Goal: Task Accomplishment & Management: Manage account settings

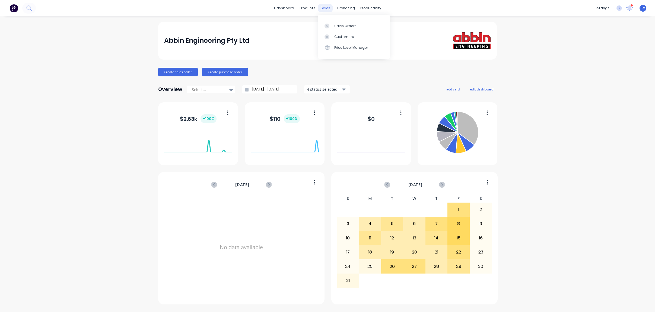
click at [326, 8] on div "sales" at bounding box center [325, 8] width 15 height 8
click at [341, 28] on div "Sales Orders" at bounding box center [345, 26] width 22 height 5
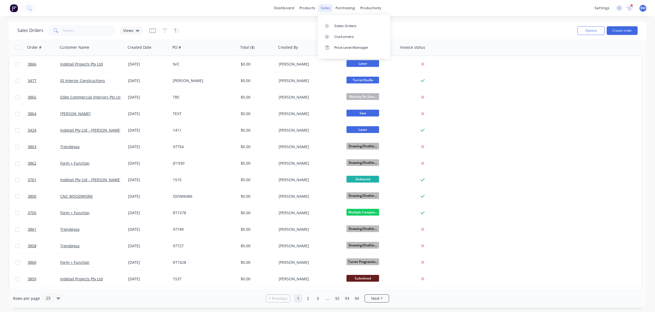
click at [323, 10] on div "sales" at bounding box center [325, 8] width 15 height 8
click at [329, 36] on div at bounding box center [328, 36] width 8 height 5
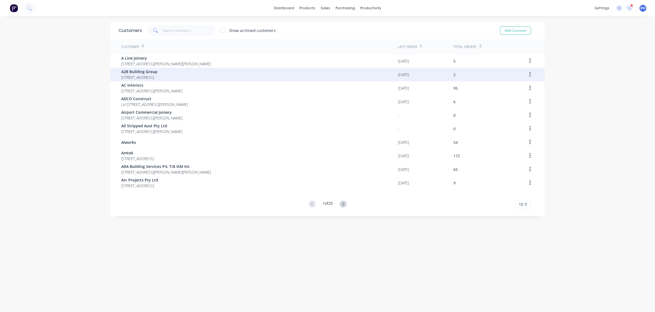
click at [217, 68] on div "A2B Building Group [STREET_ADDRESS]" at bounding box center [259, 75] width 277 height 14
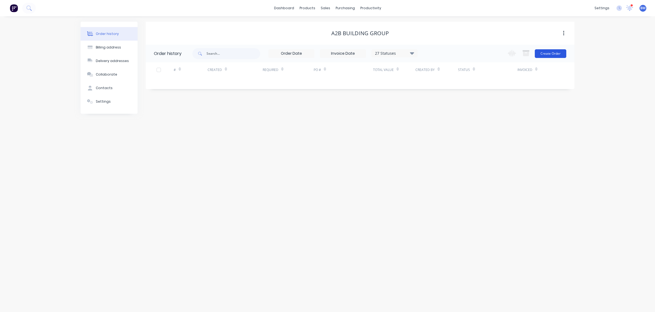
click at [557, 54] on button "Create Order" at bounding box center [550, 53] width 31 height 9
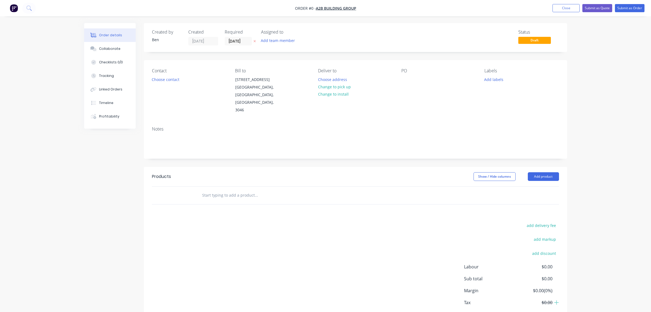
click at [238, 190] on input "text" at bounding box center [256, 195] width 108 height 11
type input "cost"
click at [562, 4] on nav "Order #0 - A2B Building Group Add product Close Submit as Quote Submit as Order" at bounding box center [325, 8] width 651 height 16
click at [561, 6] on button "Close" at bounding box center [565, 8] width 27 height 8
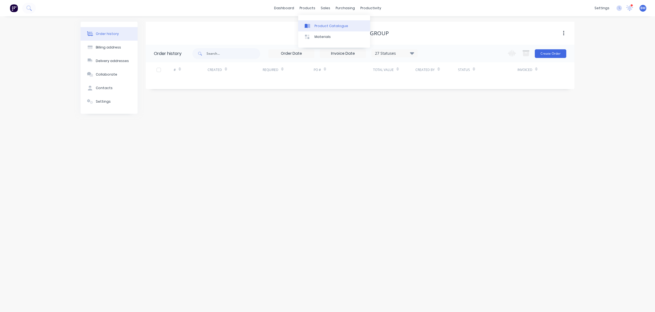
click at [322, 24] on div "Product Catalogue" at bounding box center [331, 26] width 34 height 5
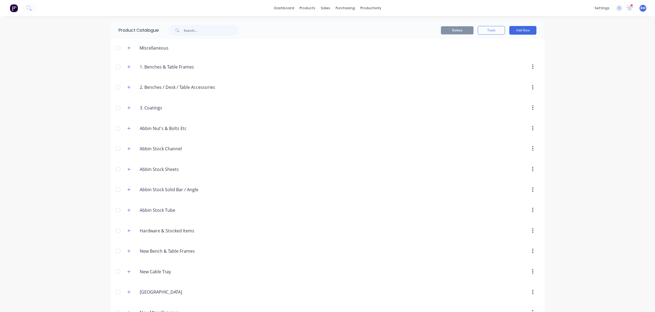
click at [135, 49] on div "Miscellaneous" at bounding box center [154, 48] width 38 height 7
click at [128, 48] on icon "button" at bounding box center [128, 47] width 3 height 3
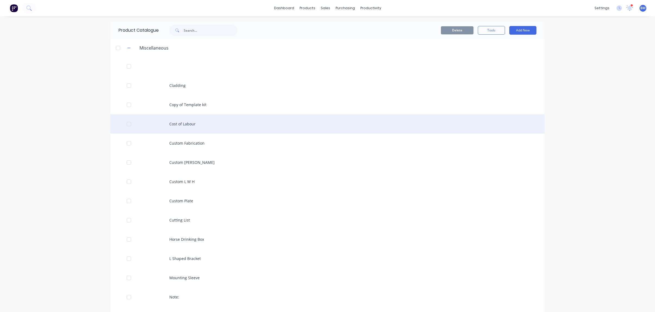
click at [187, 127] on div "Cost of Labour" at bounding box center [327, 123] width 434 height 19
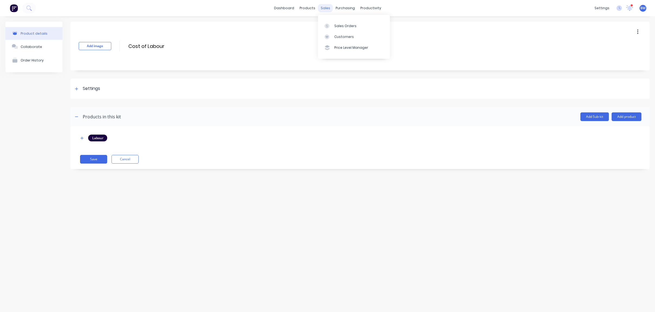
drag, startPoint x: 322, startPoint y: 9, endPoint x: 324, endPoint y: 12, distance: 3.3
click at [323, 11] on div "sales" at bounding box center [325, 8] width 15 height 8
click at [331, 24] on div at bounding box center [328, 26] width 8 height 5
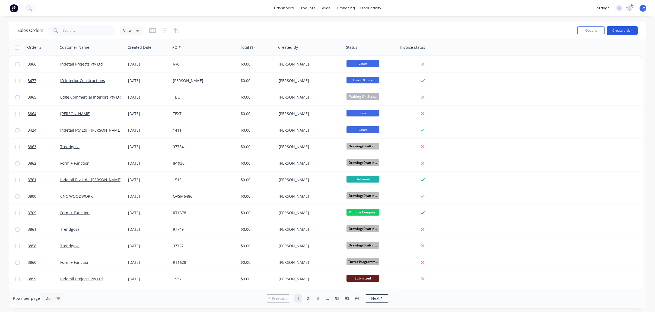
click at [627, 28] on button "Create order" at bounding box center [621, 30] width 31 height 9
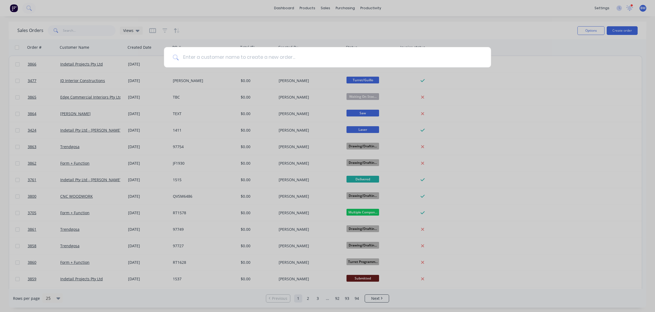
drag, startPoint x: 222, startPoint y: 81, endPoint x: 217, endPoint y: 54, distance: 27.4
click at [217, 54] on input at bounding box center [329, 57] width 303 height 20
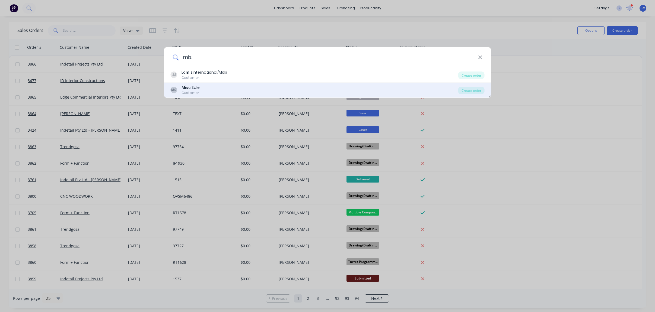
type input "mis"
click at [217, 85] on div "MS Mis c Sale Customer" at bounding box center [314, 90] width 287 height 11
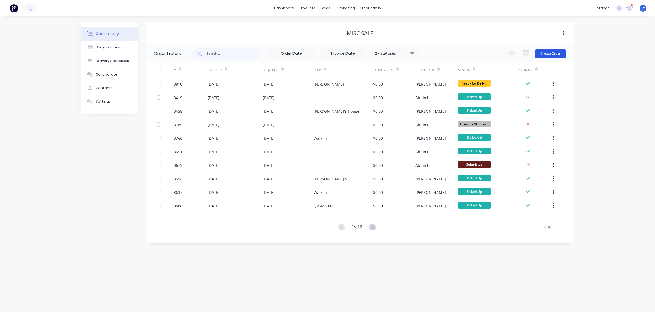
drag, startPoint x: 217, startPoint y: 85, endPoint x: 550, endPoint y: 56, distance: 334.4
click at [550, 56] on button "Create Order" at bounding box center [550, 53] width 31 height 9
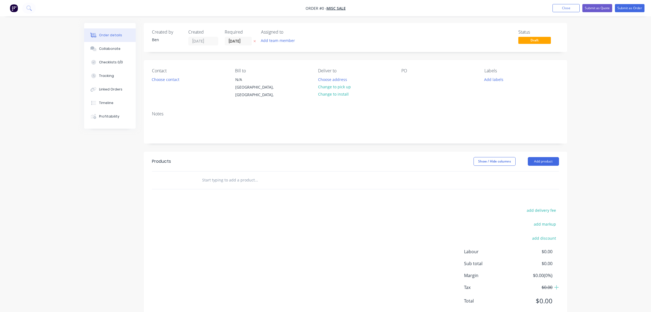
click at [236, 175] on input "text" at bounding box center [256, 180] width 108 height 11
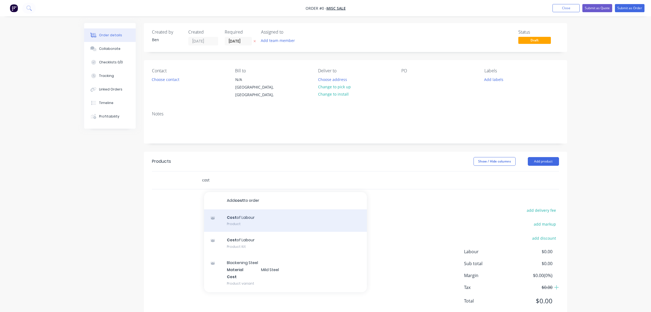
type input "cost"
click at [260, 219] on div "Cost of Labour Product" at bounding box center [285, 221] width 163 height 23
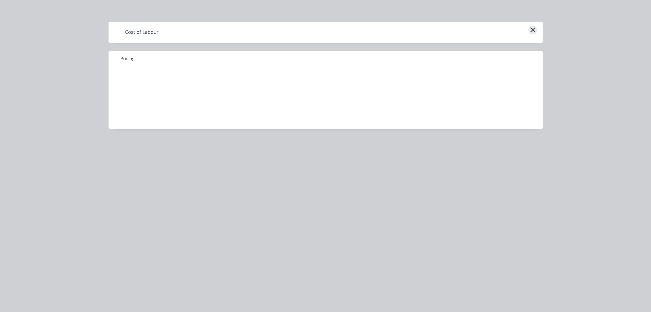
click at [532, 30] on icon "button" at bounding box center [533, 30] width 6 height 8
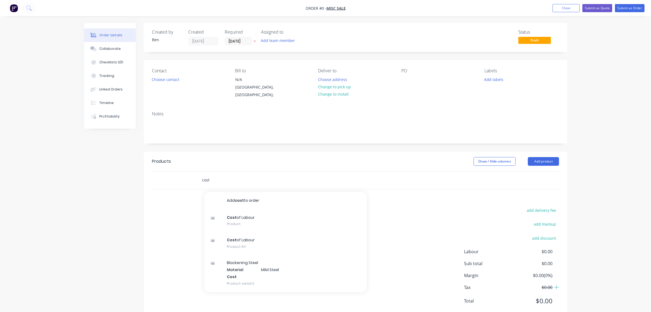
click at [211, 175] on input "cost" at bounding box center [256, 180] width 108 height 11
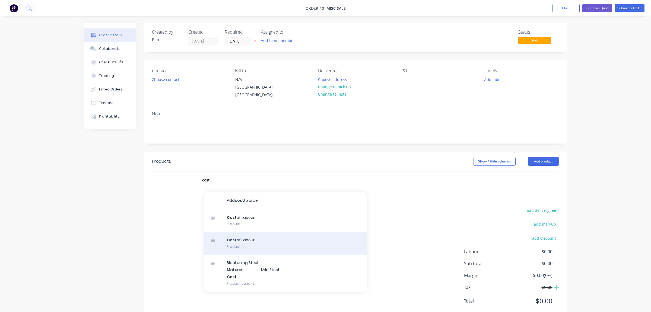
click at [250, 240] on div "Cost of Labour Product Kit" at bounding box center [285, 243] width 163 height 23
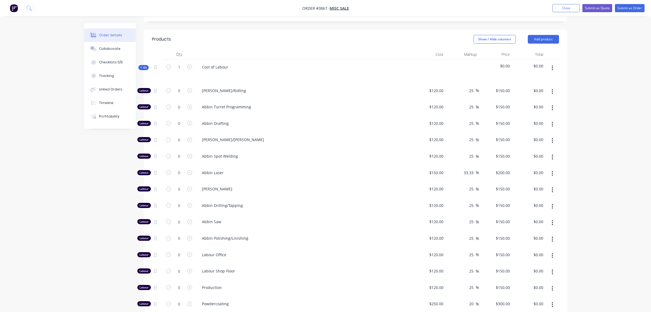
scroll to position [136, 0]
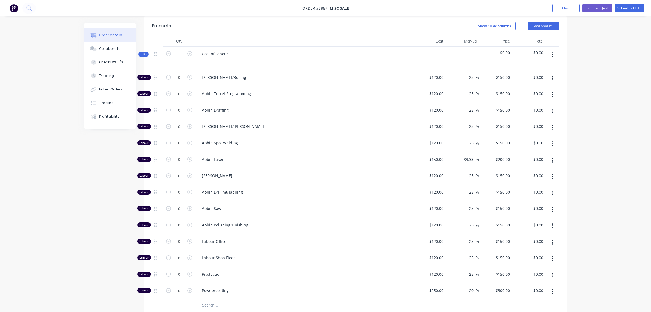
drag, startPoint x: 436, startPoint y: 62, endPoint x: 436, endPoint y: 67, distance: 4.3
drag, startPoint x: 436, startPoint y: 67, endPoint x: 407, endPoint y: 52, distance: 32.8
click at [407, 58] on div at bounding box center [303, 62] width 213 height 8
click at [182, 82] on input "0" at bounding box center [179, 77] width 14 height 8
type input "0.5"
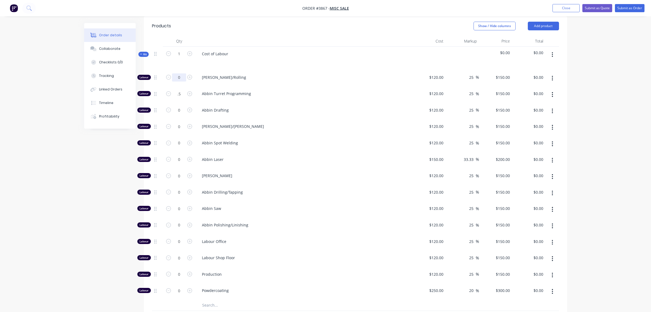
type input "$75.00"
click at [183, 73] on input "0" at bounding box center [179, 77] width 14 height 8
click at [176, 73] on input "1" at bounding box center [179, 77] width 14 height 8
type input "1"
type input "$150.00"
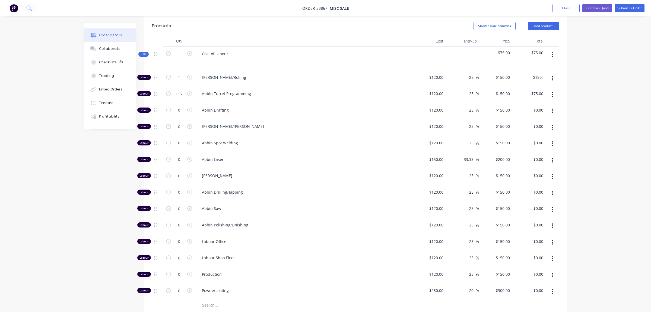
click at [183, 61] on div "1" at bounding box center [179, 59] width 33 height 24
click at [179, 82] on input "0" at bounding box center [179, 77] width 14 height 8
type input "0.5"
type input "$75.00"
click at [274, 124] on span "[PERSON_NAME]/[PERSON_NAME]" at bounding box center [306, 127] width 208 height 6
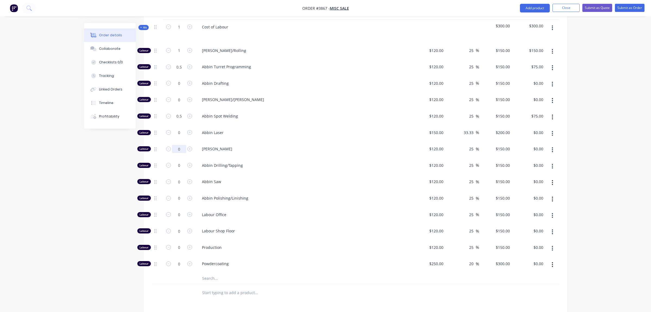
scroll to position [163, 0]
click at [182, 55] on input "0" at bounding box center [179, 50] width 14 height 8
type input "1"
type input "$300.00"
click at [182, 287] on div at bounding box center [179, 293] width 33 height 18
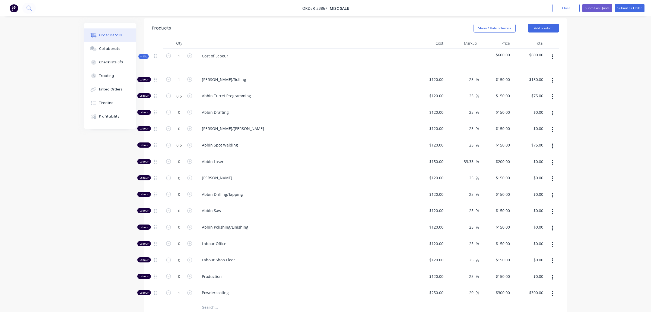
scroll to position [108, 0]
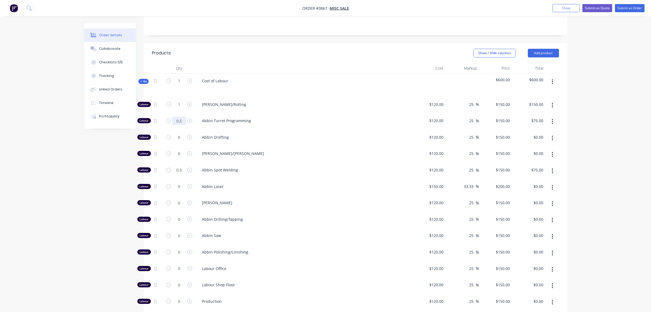
click at [181, 109] on input "0.5" at bounding box center [179, 105] width 14 height 8
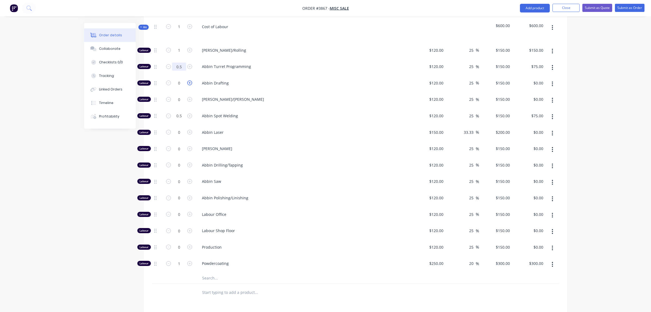
scroll to position [136, 0]
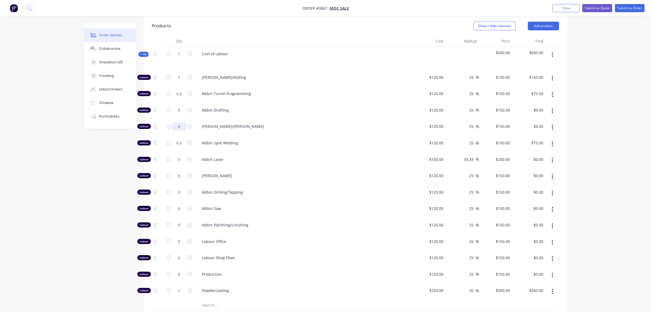
click at [180, 82] on input "0" at bounding box center [179, 77] width 14 height 8
type input "0.5"
type input "$75.00"
click at [91, 169] on div "Created by [PERSON_NAME] Created [DATE] Required [DATE] Assigned to Add team me…" at bounding box center [325, 177] width 483 height 580
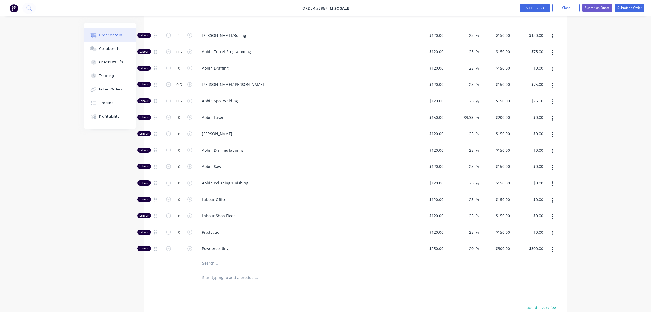
scroll to position [190, 0]
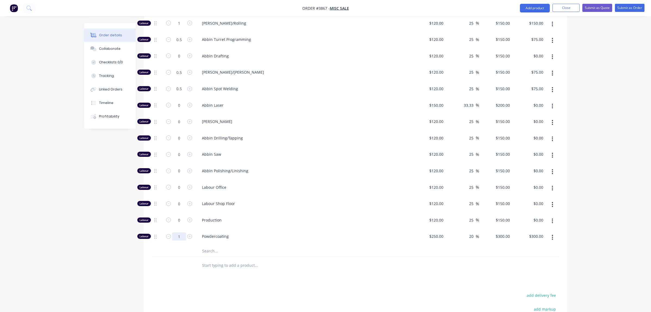
click at [186, 27] on input "1" at bounding box center [179, 23] width 14 height 8
type input "0.5"
type input "$150.00"
click at [136, 264] on div "Created by [PERSON_NAME] Created [DATE] Required [DATE] Assigned to Add team me…" at bounding box center [325, 123] width 483 height 580
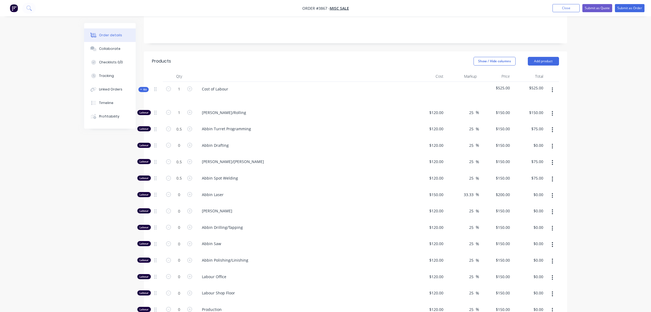
scroll to position [95, 0]
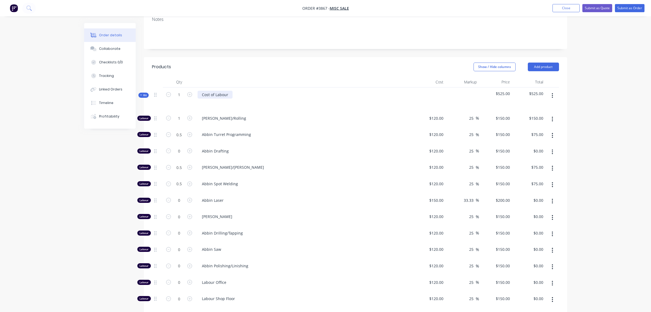
click at [227, 91] on div "Cost of Labour" at bounding box center [214, 95] width 35 height 8
click at [232, 91] on div "Cost of Labour" at bounding box center [214, 95] width 35 height 8
click at [257, 69] on header "Products Show / Hide columns Add product" at bounding box center [355, 67] width 423 height 20
click at [143, 93] on span "Kit" at bounding box center [143, 95] width 7 height 4
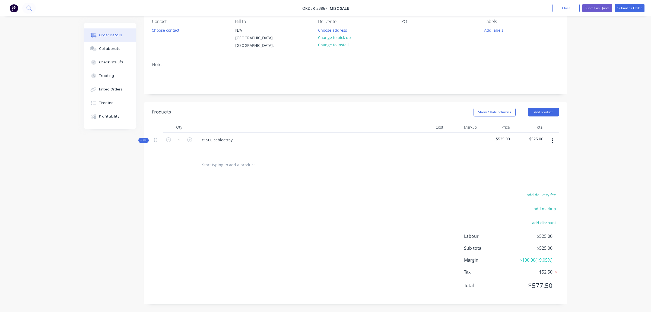
scroll to position [43, 0]
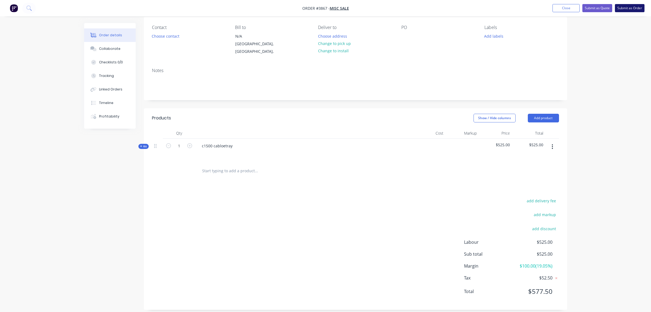
click at [621, 9] on button "Submit as Order" at bounding box center [630, 8] width 30 height 8
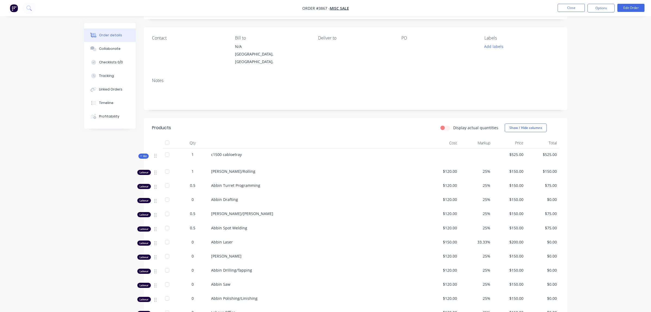
scroll to position [0, 0]
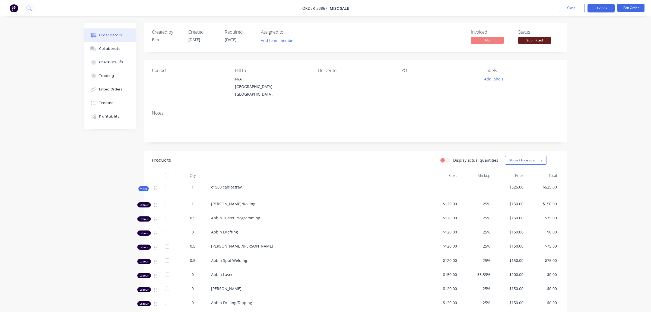
click at [600, 7] on button "Options" at bounding box center [600, 8] width 27 height 9
click at [579, 65] on div "Work Order" at bounding box center [585, 66] width 50 height 8
click at [583, 60] on button "Custom" at bounding box center [585, 65] width 60 height 11
click at [581, 54] on div "Without pricing" at bounding box center [585, 55] width 50 height 8
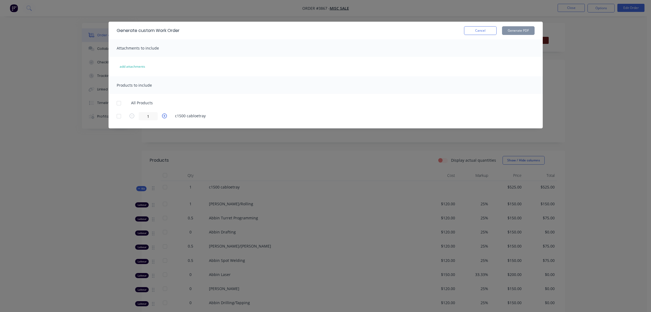
click at [167, 116] on button "button" at bounding box center [164, 117] width 7 height 6
click at [120, 117] on div at bounding box center [118, 116] width 11 height 11
click at [512, 33] on button "Generate PDF" at bounding box center [518, 30] width 33 height 9
click at [495, 34] on button "Cancel" at bounding box center [480, 30] width 33 height 9
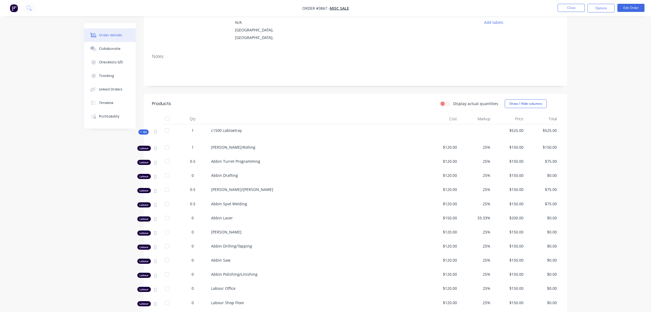
scroll to position [54, 0]
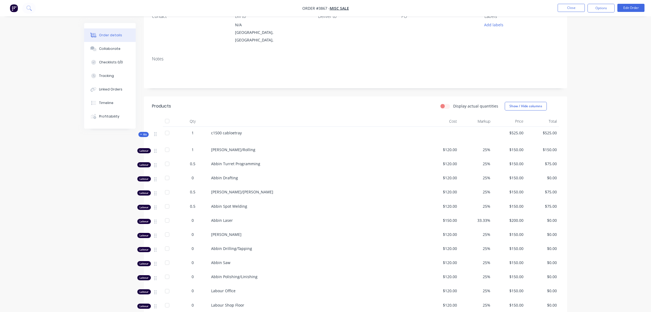
click at [145, 133] on span "Kit" at bounding box center [143, 135] width 7 height 4
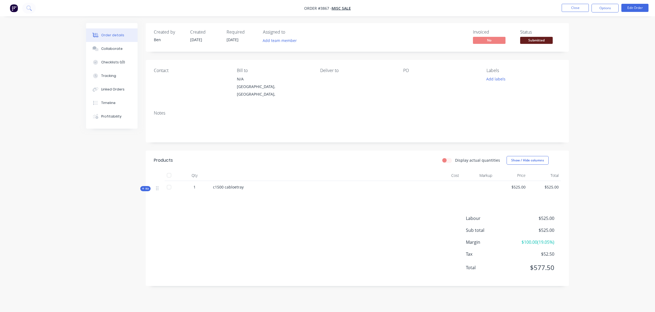
click at [247, 183] on div "c1500 cabloetray" at bounding box center [319, 189] width 217 height 17
click at [196, 184] on div "1" at bounding box center [194, 187] width 28 height 6
click at [149, 187] on span "Kit" at bounding box center [145, 189] width 7 height 4
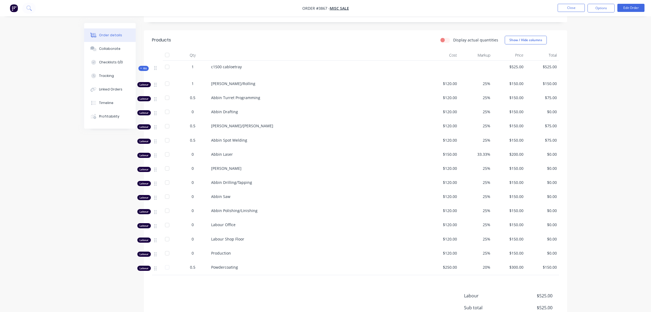
scroll to position [136, 0]
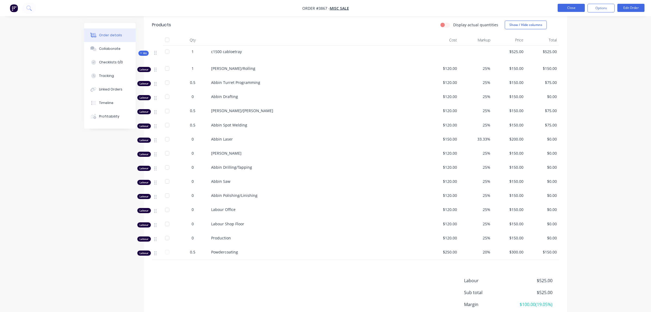
click at [566, 7] on button "Close" at bounding box center [570, 8] width 27 height 8
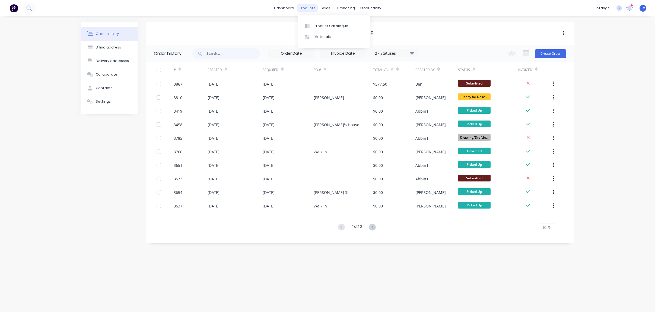
click at [310, 7] on div "products" at bounding box center [307, 8] width 21 height 8
click at [318, 27] on div "Product Catalogue" at bounding box center [331, 26] width 34 height 5
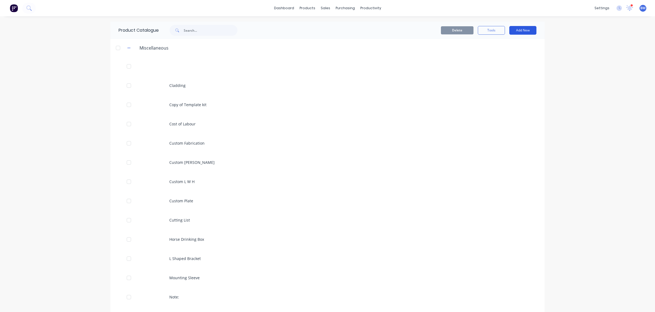
click at [523, 33] on button "Add New" at bounding box center [522, 30] width 27 height 9
click at [512, 68] on div "Product Kit" at bounding box center [511, 66] width 42 height 8
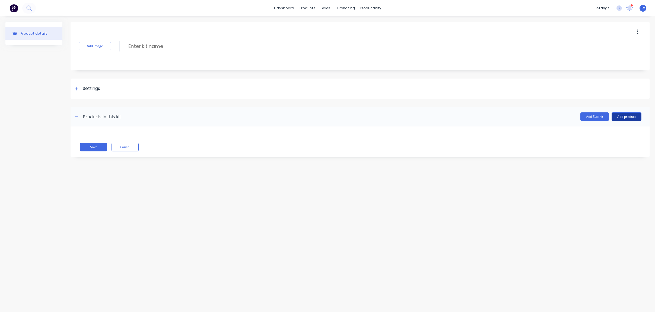
click at [623, 116] on button "Add product" at bounding box center [626, 117] width 30 height 9
click at [327, 9] on div "sales" at bounding box center [325, 8] width 15 height 8
click at [346, 30] on link "Sales Orders" at bounding box center [354, 25] width 72 height 11
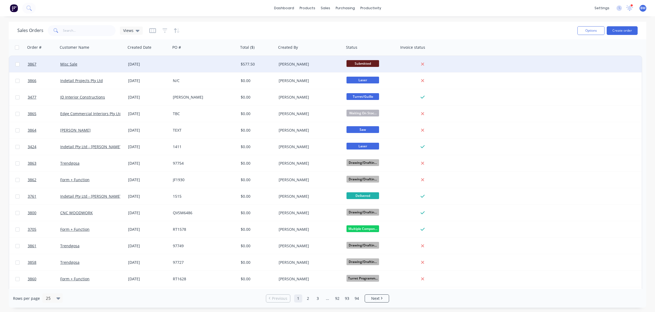
click at [211, 62] on div at bounding box center [205, 64] width 68 height 16
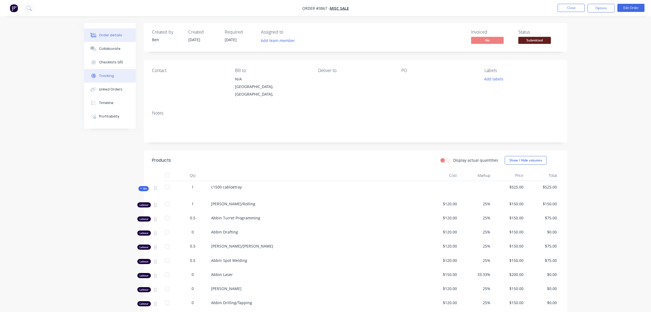
click at [107, 78] on div "Tracking" at bounding box center [106, 75] width 15 height 5
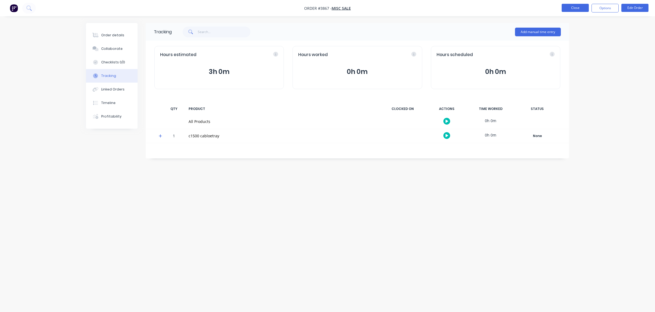
click at [577, 10] on button "Close" at bounding box center [574, 8] width 27 height 8
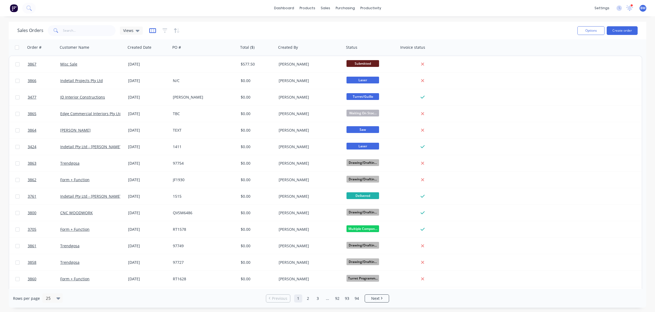
click at [151, 31] on icon "button" at bounding box center [152, 30] width 7 height 5
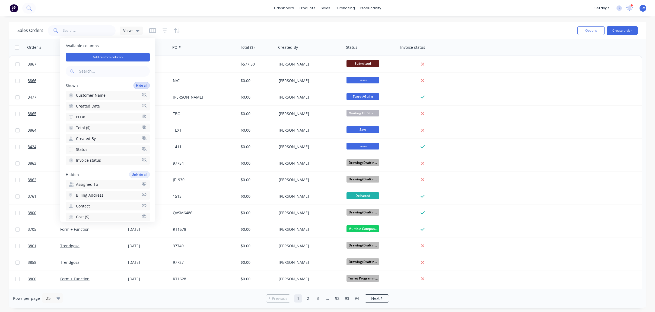
click at [135, 87] on button "Hide all" at bounding box center [141, 85] width 16 height 7
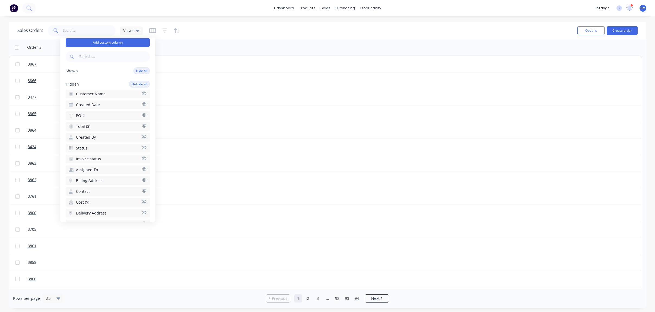
scroll to position [27, 0]
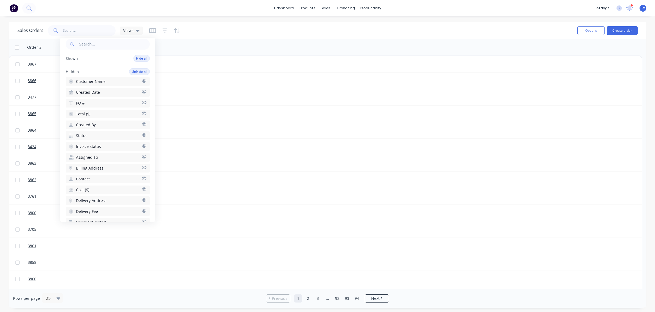
click at [101, 83] on span "Customer Name" at bounding box center [91, 81] width 30 height 5
click at [92, 103] on button "PO #" at bounding box center [108, 103] width 84 height 9
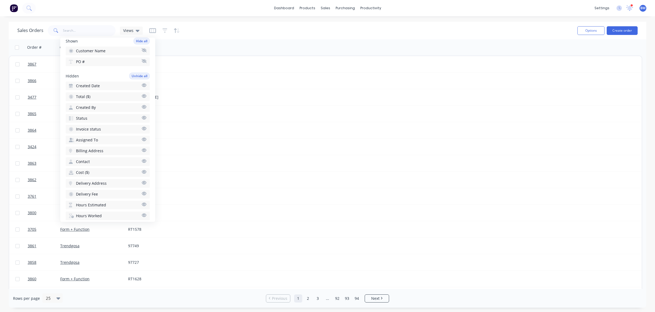
scroll to position [54, 0]
click at [95, 110] on button "Status" at bounding box center [108, 108] width 84 height 9
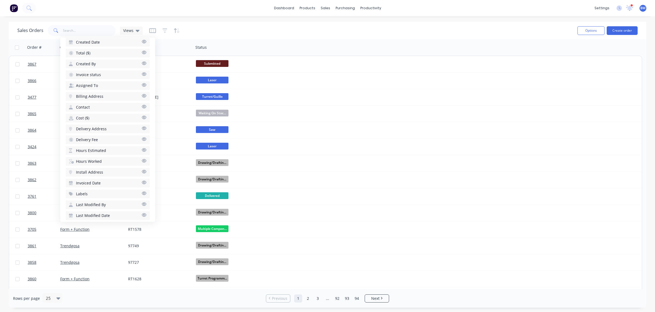
scroll to position [108, 0]
click at [98, 141] on span "Hours Estimated" at bounding box center [91, 141] width 30 height 5
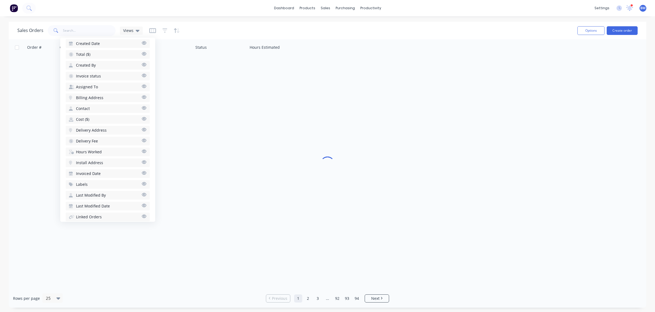
scroll to position [119, 0]
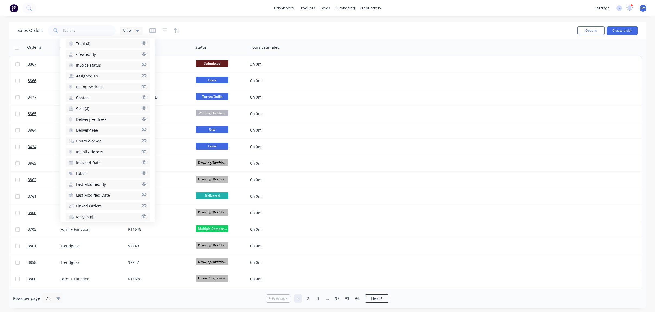
click at [98, 142] on span "Hours Worked" at bounding box center [89, 141] width 26 height 5
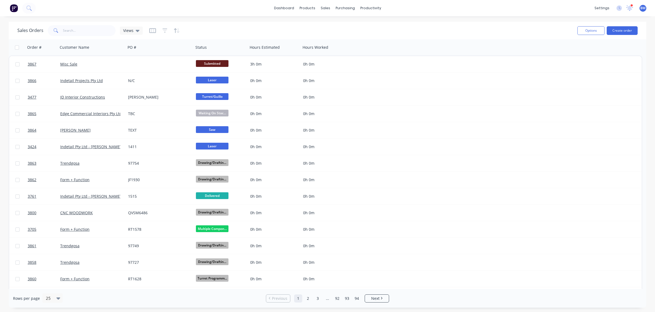
click at [206, 26] on div "Sales Orders Views" at bounding box center [294, 30] width 555 height 13
click at [154, 31] on icon "button" at bounding box center [152, 30] width 7 height 5
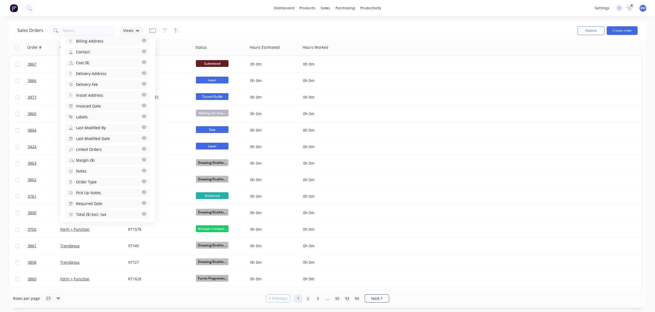
scroll to position [181, 0]
click at [90, 156] on span "Margin ($)" at bounding box center [85, 155] width 18 height 5
click at [91, 167] on button "Notes" at bounding box center [108, 166] width 84 height 9
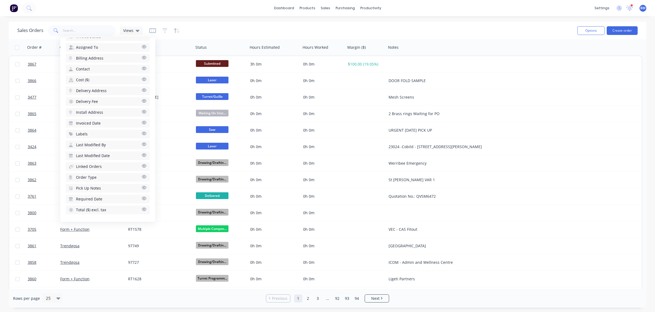
click at [88, 211] on span "Total ($) excl. tax" at bounding box center [91, 209] width 30 height 5
click at [88, 90] on span "Cost ($)" at bounding box center [82, 90] width 13 height 5
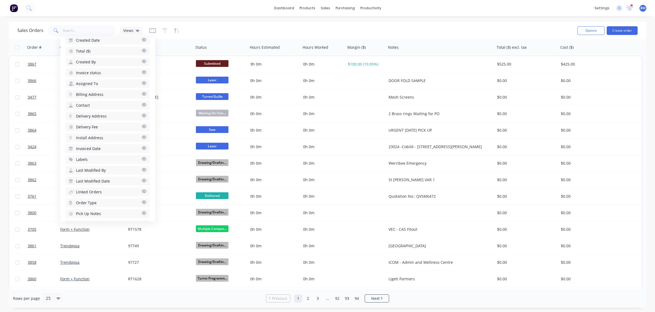
scroll to position [154, 0]
click at [98, 61] on button "Total ($)" at bounding box center [108, 63] width 84 height 9
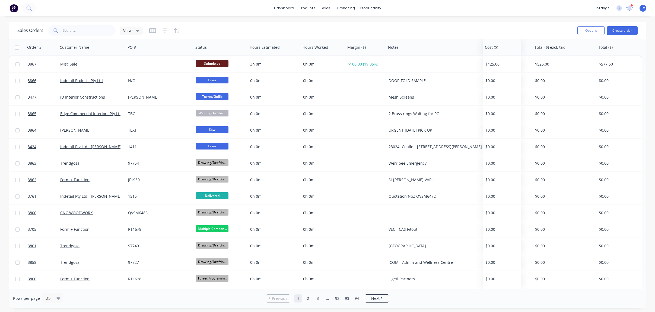
drag, startPoint x: 564, startPoint y: 44, endPoint x: 488, endPoint y: 53, distance: 75.9
click at [488, 53] on div at bounding box center [501, 47] width 32 height 11
drag, startPoint x: 606, startPoint y: 50, endPoint x: 600, endPoint y: 53, distance: 6.3
click at [600, 53] on div "Total ($)" at bounding box center [609, 47] width 38 height 16
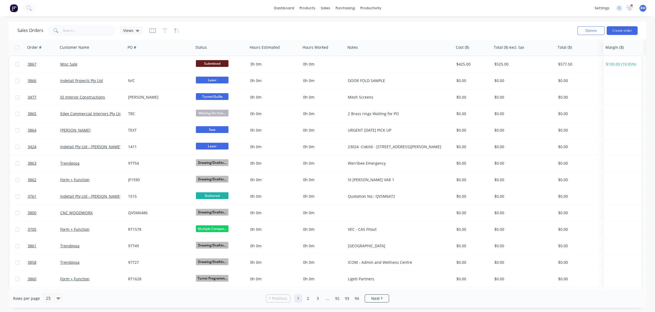
drag, startPoint x: 358, startPoint y: 49, endPoint x: 616, endPoint y: 53, distance: 258.0
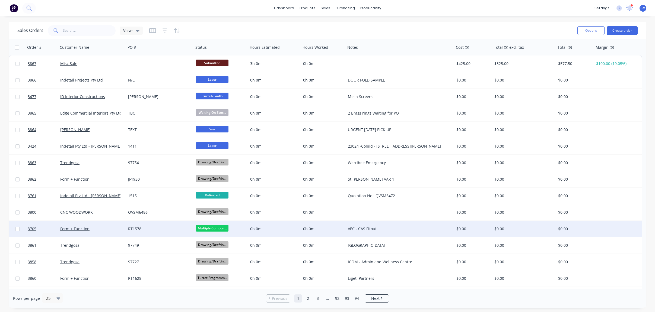
scroll to position [0, 0]
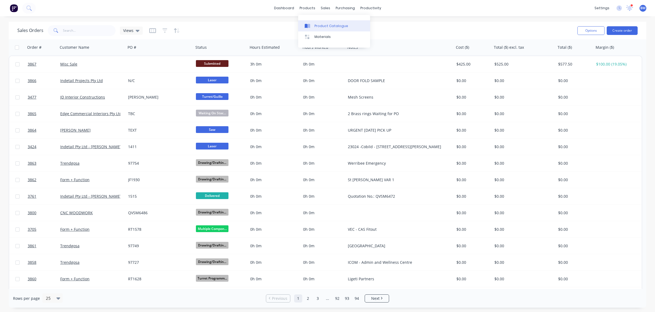
click at [317, 24] on div "Product Catalogue" at bounding box center [331, 26] width 34 height 5
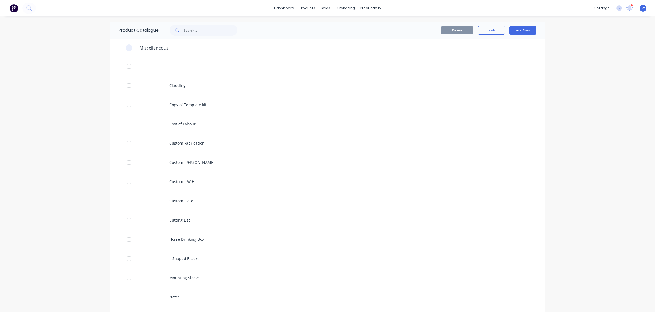
click at [127, 49] on icon "button" at bounding box center [128, 48] width 3 height 4
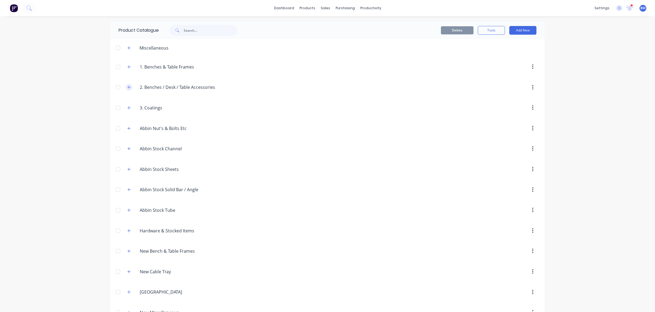
click at [128, 88] on icon "button" at bounding box center [128, 87] width 3 height 3
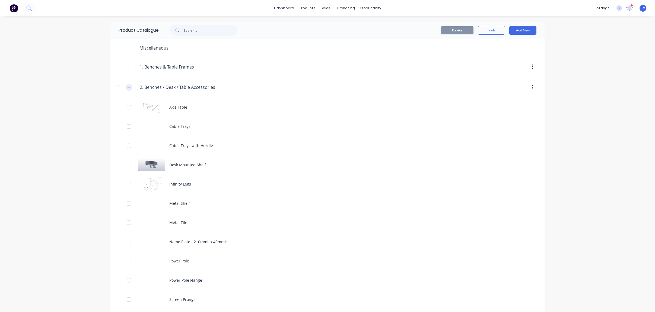
click at [129, 88] on button "button" at bounding box center [129, 87] width 7 height 7
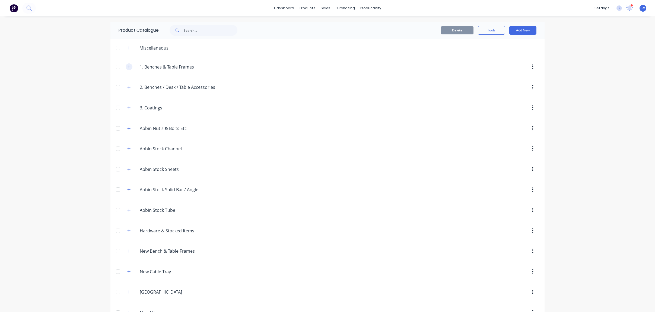
click at [127, 67] on icon "button" at bounding box center [128, 67] width 3 height 4
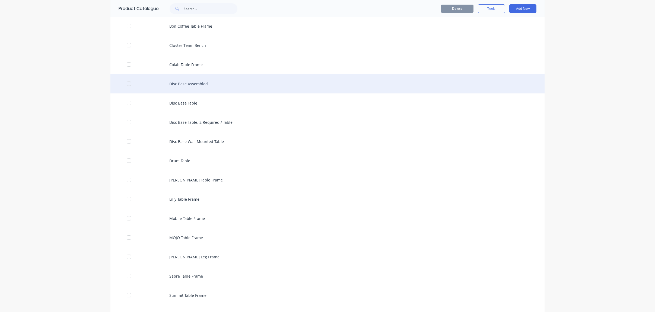
scroll to position [217, 0]
click at [177, 83] on div "Disc Base Table" at bounding box center [327, 81] width 434 height 19
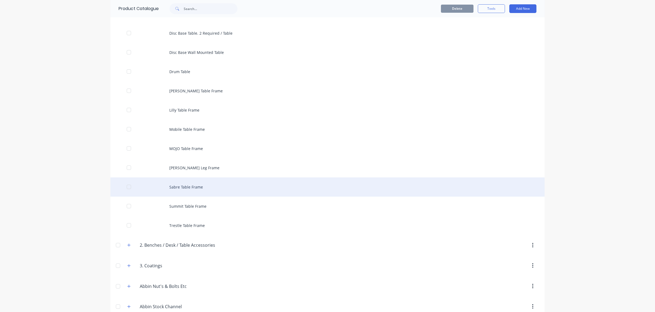
scroll to position [298, 0]
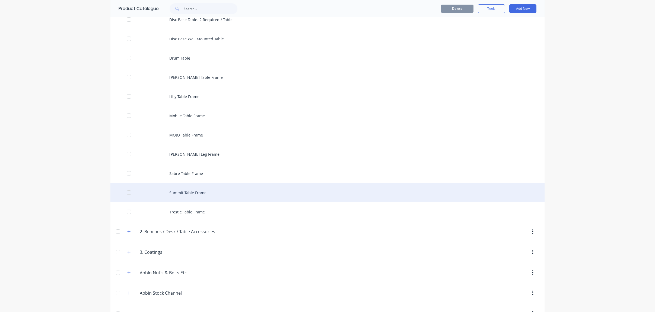
click at [180, 193] on div "Summit Table Frame" at bounding box center [327, 192] width 434 height 19
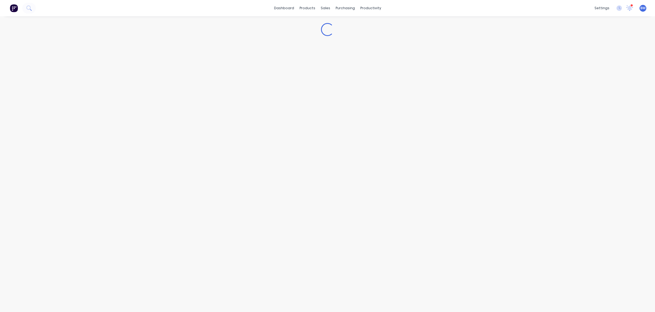
type textarea "x"
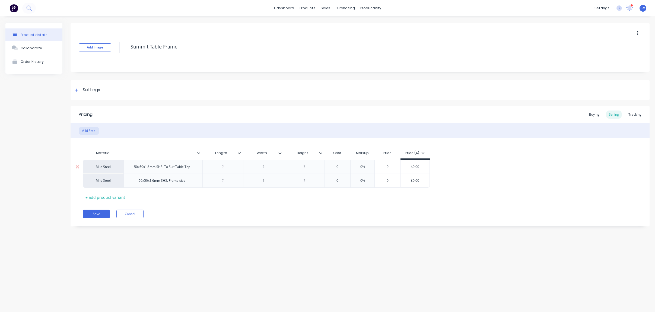
click at [229, 172] on div at bounding box center [222, 167] width 41 height 14
drag, startPoint x: 225, startPoint y: 158, endPoint x: 247, endPoint y: 158, distance: 21.2
click at [247, 158] on div "Width" at bounding box center [261, 153] width 37 height 14
type input "Width"
click at [36, 37] on button "Product details" at bounding box center [33, 34] width 57 height 13
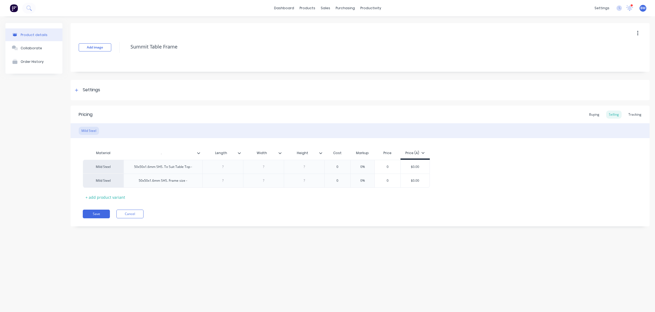
type textarea "x"
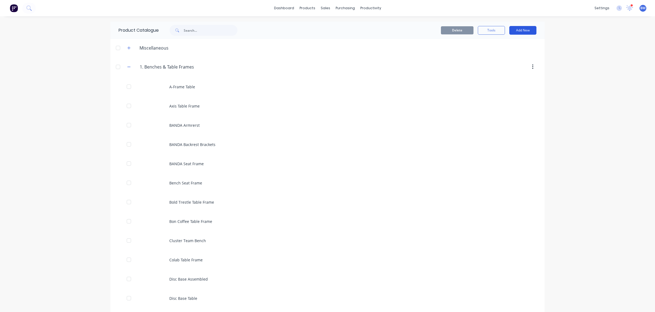
click at [515, 31] on button "Add New" at bounding box center [522, 30] width 27 height 9
click at [504, 63] on div "Product Kit" at bounding box center [511, 66] width 42 height 8
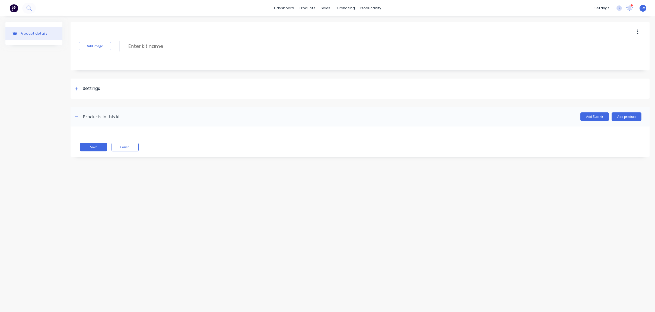
drag, startPoint x: 504, startPoint y: 63, endPoint x: 509, endPoint y: 43, distance: 21.1
click at [509, 43] on div "Add image Enter kit name" at bounding box center [360, 46] width 579 height 49
click at [628, 117] on button "Add product" at bounding box center [626, 117] width 30 height 9
click at [599, 142] on div "Labour" at bounding box center [615, 142] width 42 height 8
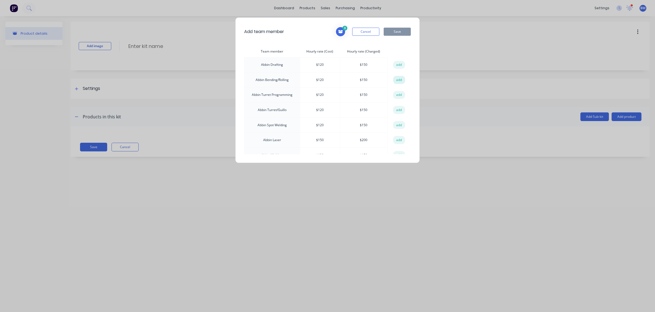
click at [394, 77] on button "add" at bounding box center [399, 80] width 12 height 8
click at [397, 95] on button "add" at bounding box center [399, 95] width 12 height 8
click at [398, 125] on button "add" at bounding box center [399, 125] width 12 height 8
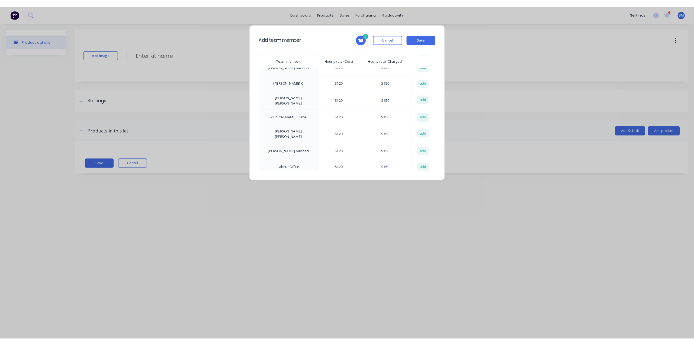
scroll to position [461, 0]
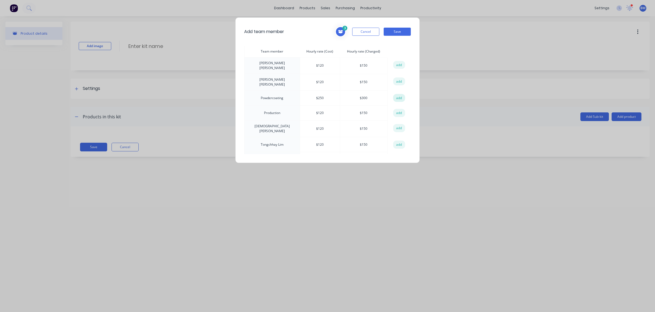
click at [399, 94] on button "add" at bounding box center [399, 98] width 12 height 8
click at [394, 31] on button "Save" at bounding box center [396, 32] width 27 height 8
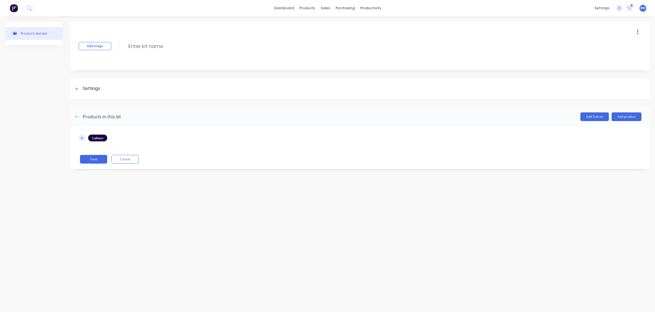
click at [83, 138] on icon "button" at bounding box center [81, 138] width 3 height 4
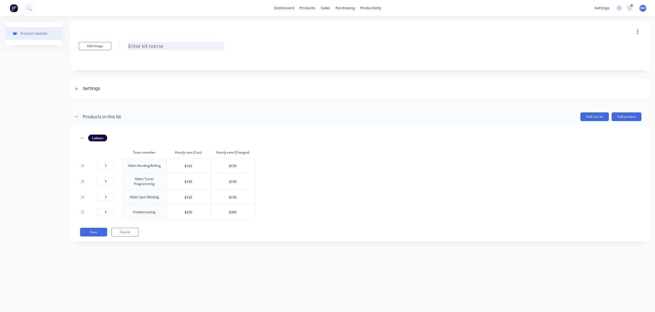
click at [146, 46] on input at bounding box center [176, 46] width 96 height 8
click at [79, 139] on button "button" at bounding box center [82, 138] width 7 height 7
